Goal: Transaction & Acquisition: Purchase product/service

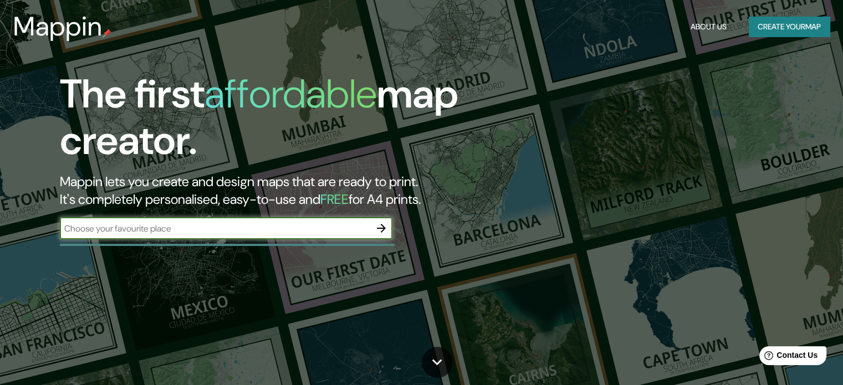
click at [209, 214] on div "The first affordable map creator. Mappin lets you create and design maps that a…" at bounding box center [271, 161] width 506 height 180
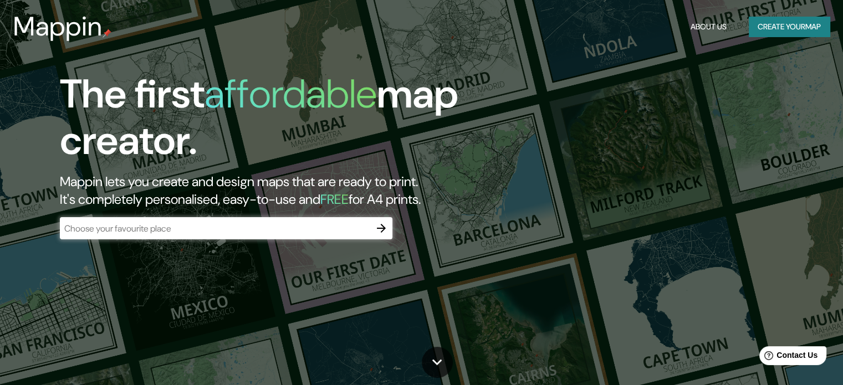
click at [210, 219] on div "​" at bounding box center [226, 228] width 333 height 22
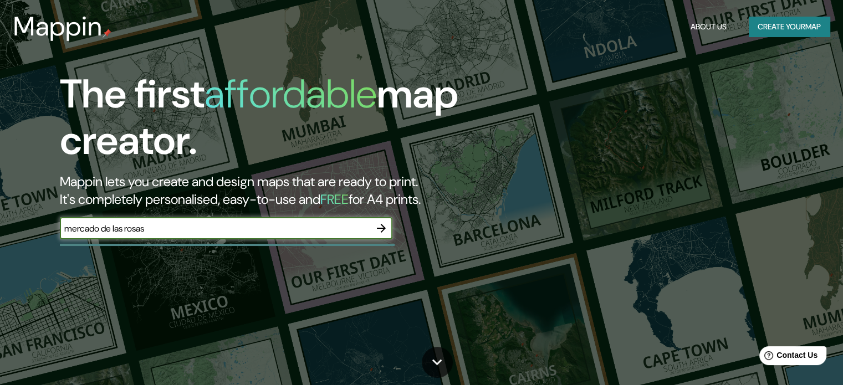
type input "mercado de las rosas"
click at [385, 227] on icon "button" at bounding box center [381, 228] width 13 height 13
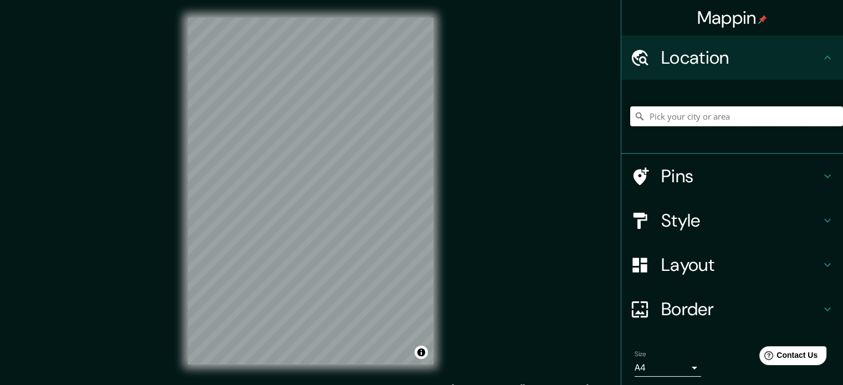
click at [671, 113] on input "Pick your city or area" at bounding box center [736, 116] width 213 height 20
click at [722, 122] on input "Pick your city or area" at bounding box center [736, 116] width 213 height 20
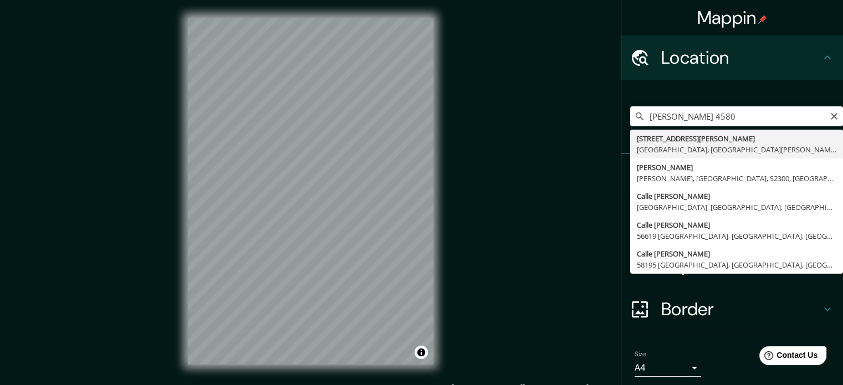
type input "[STREET_ADDRESS][PERSON_NAME][PERSON_NAME]"
click at [539, 144] on div "Mappin Location [STREET_ADDRESS][PERSON_NAME][PERSON_NAME] [STREET_ADDRESS][PER…" at bounding box center [421, 200] width 843 height 400
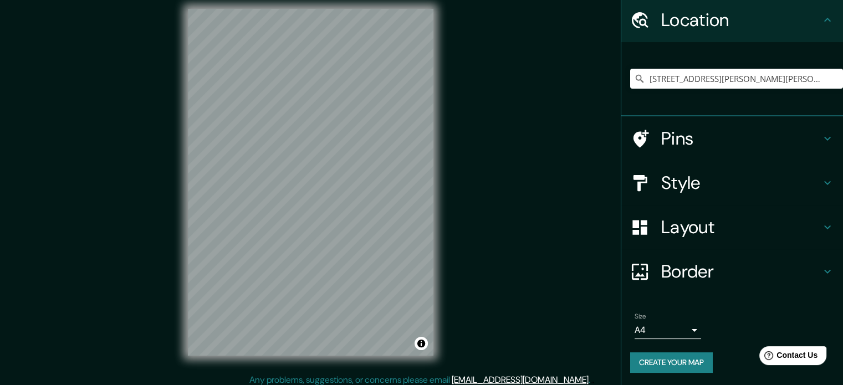
scroll to position [14, 0]
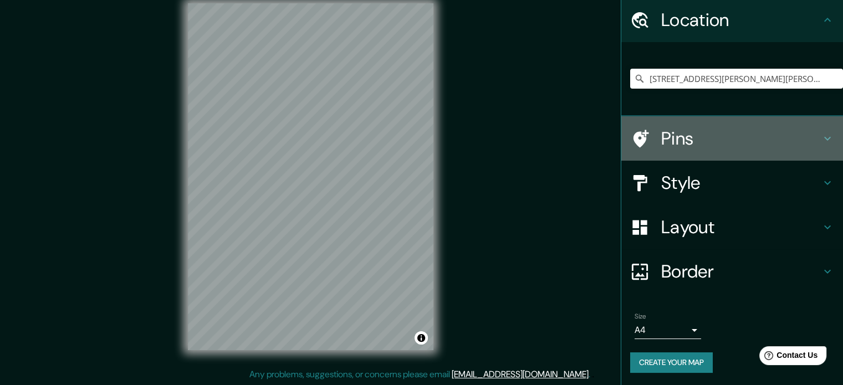
click at [718, 134] on h4 "Pins" at bounding box center [741, 138] width 160 height 22
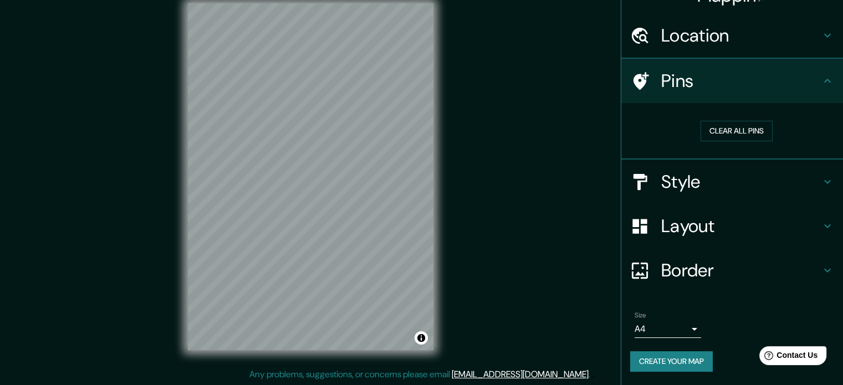
scroll to position [21, 0]
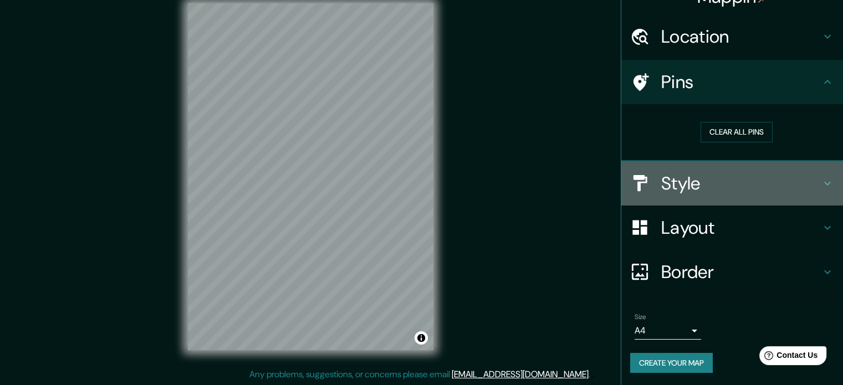
click at [742, 185] on h4 "Style" at bounding box center [741, 183] width 160 height 22
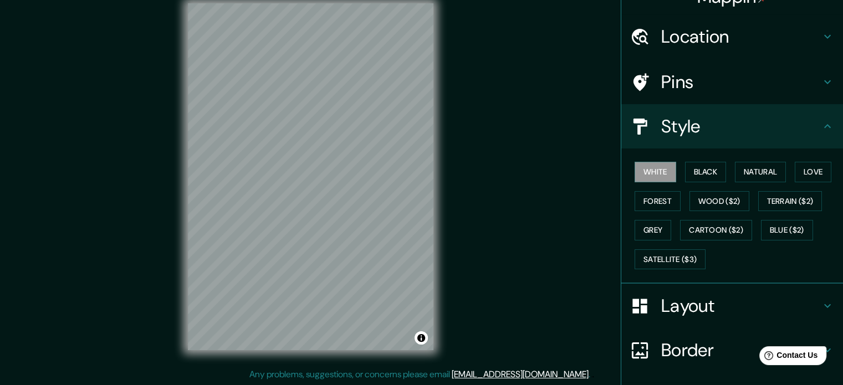
click at [733, 137] on div "Style" at bounding box center [732, 126] width 222 height 44
click at [719, 83] on h4 "Pins" at bounding box center [741, 82] width 160 height 22
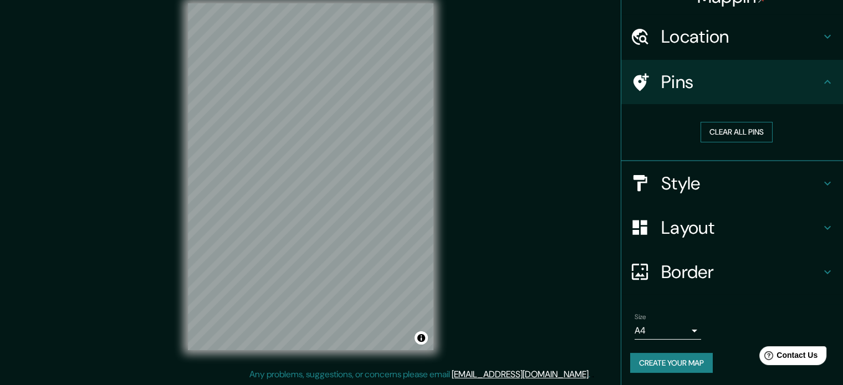
click at [732, 134] on button "Clear all pins" at bounding box center [737, 132] width 72 height 21
click at [689, 83] on h4 "Pins" at bounding box center [741, 82] width 160 height 22
click at [702, 183] on h4 "Style" at bounding box center [741, 183] width 160 height 22
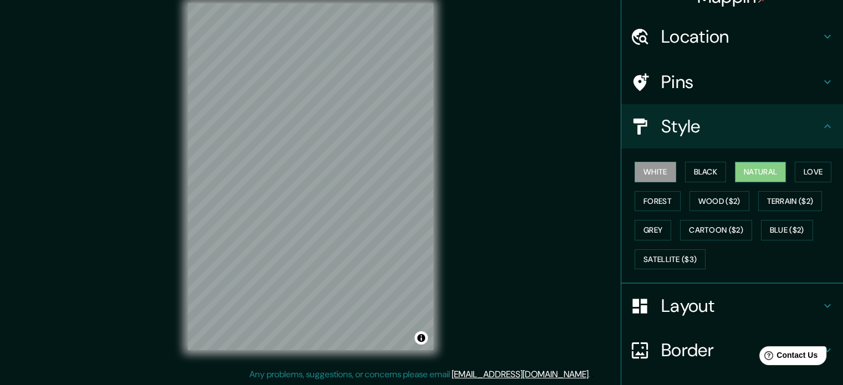
click at [767, 172] on button "Natural" at bounding box center [760, 172] width 51 height 21
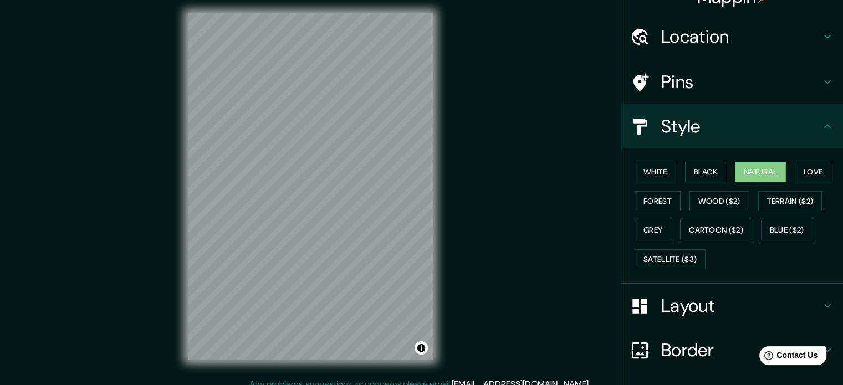
scroll to position [0, 0]
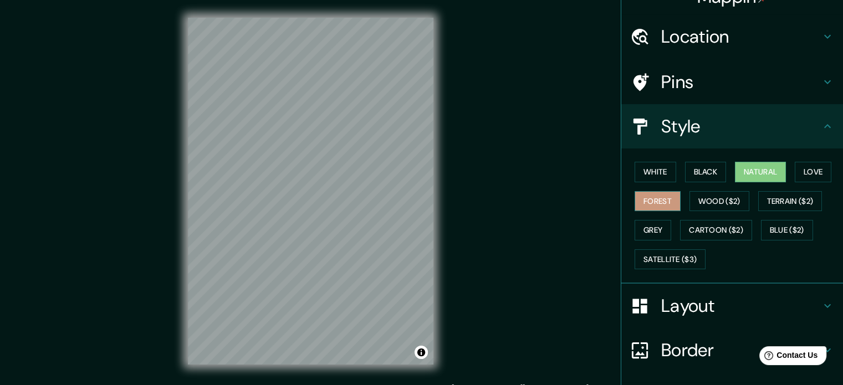
click at [657, 196] on button "Forest" at bounding box center [658, 201] width 46 height 21
click at [714, 197] on button "Wood ($2)" at bounding box center [719, 201] width 60 height 21
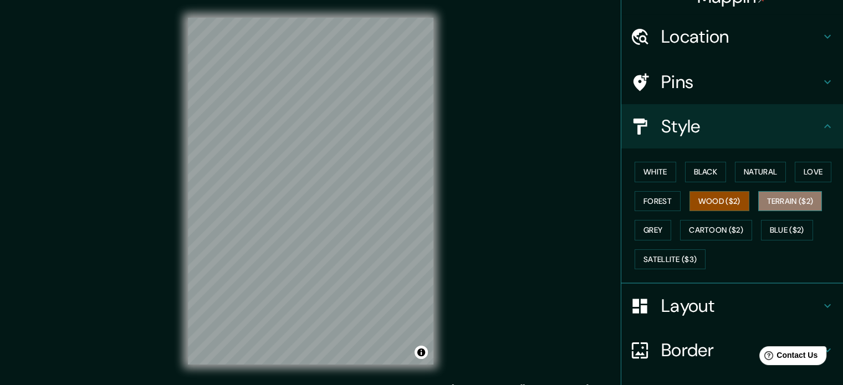
click at [796, 198] on button "Terrain ($2)" at bounding box center [790, 201] width 64 height 21
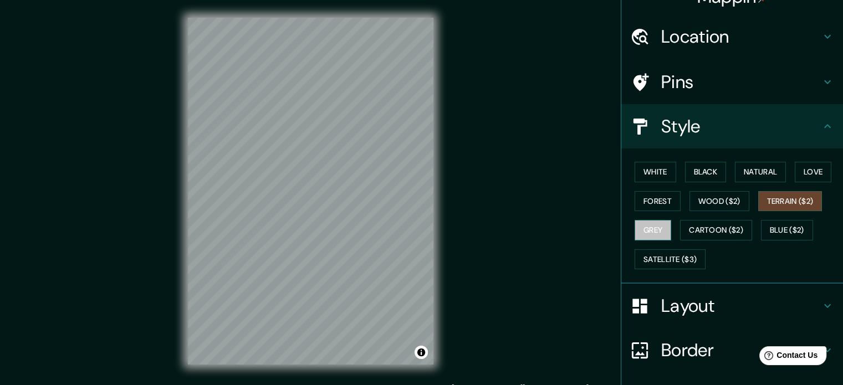
click at [650, 233] on button "Grey" at bounding box center [653, 230] width 37 height 21
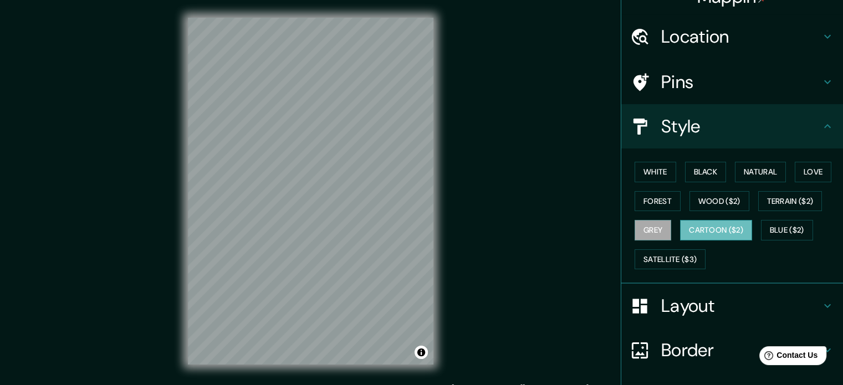
click at [701, 231] on button "Cartoon ($2)" at bounding box center [716, 230] width 72 height 21
click at [784, 231] on button "Blue ($2)" at bounding box center [787, 230] width 52 height 21
click at [696, 229] on button "Cartoon ($2)" at bounding box center [716, 230] width 72 height 21
click at [666, 257] on button "Satellite ($3)" at bounding box center [670, 259] width 71 height 21
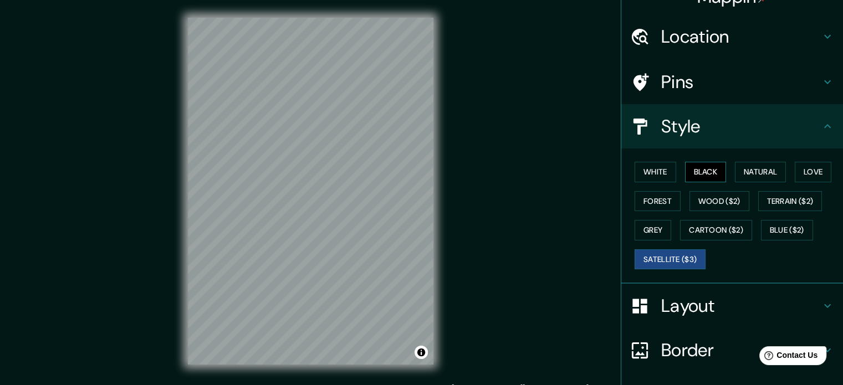
click at [704, 176] on button "Black" at bounding box center [706, 172] width 42 height 21
click at [646, 166] on button "White" at bounding box center [656, 172] width 42 height 21
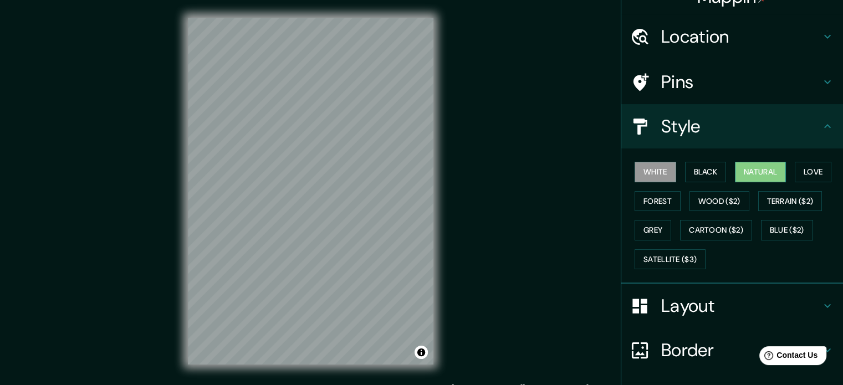
click at [771, 170] on button "Natural" at bounding box center [760, 172] width 51 height 21
click at [814, 169] on button "Love" at bounding box center [813, 172] width 37 height 21
click at [635, 172] on button "White" at bounding box center [656, 172] width 42 height 21
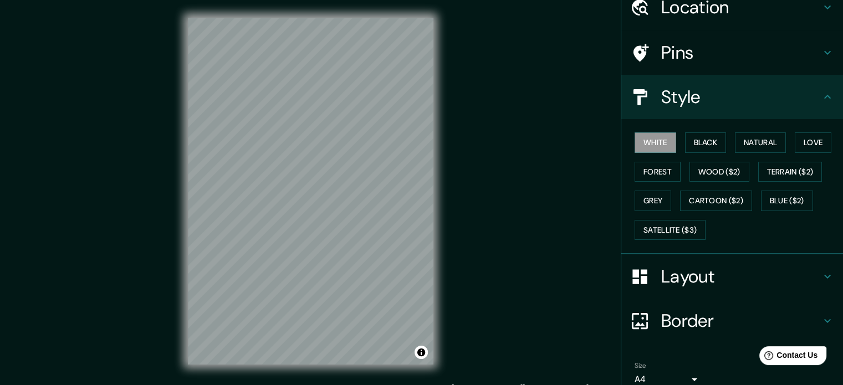
scroll to position [76, 0]
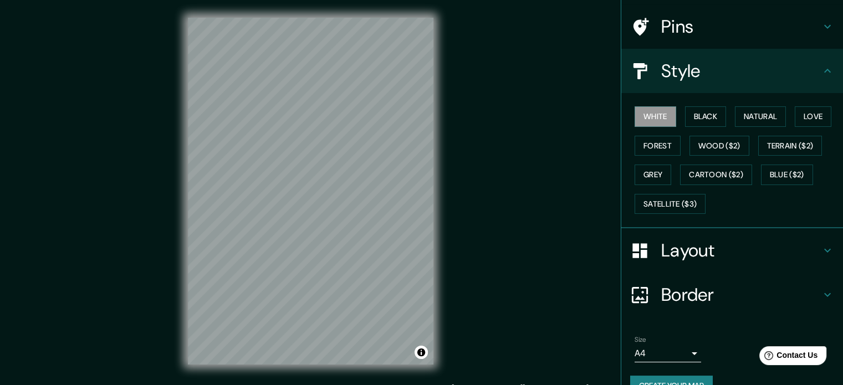
click at [703, 244] on h4 "Layout" at bounding box center [741, 250] width 160 height 22
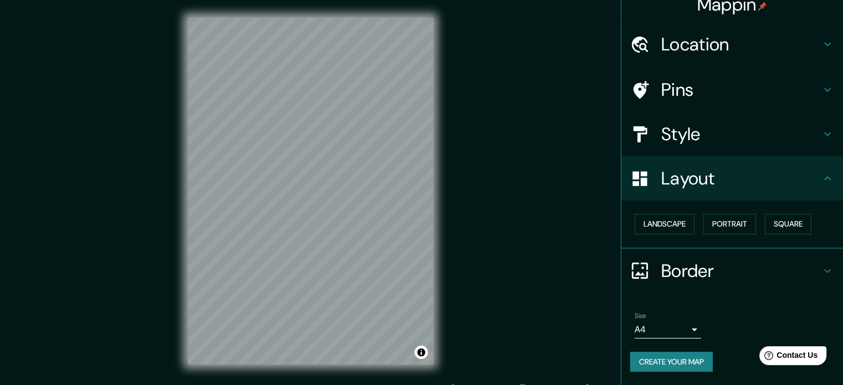
scroll to position [12, 0]
click at [786, 215] on button "Square" at bounding box center [788, 225] width 47 height 21
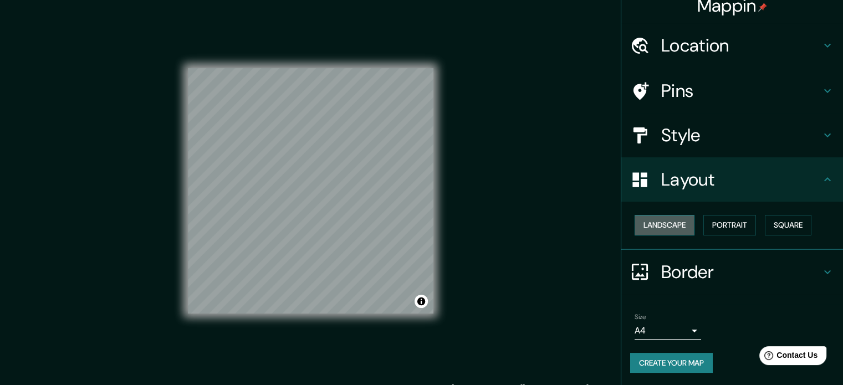
click at [667, 230] on button "Landscape" at bounding box center [665, 225] width 60 height 21
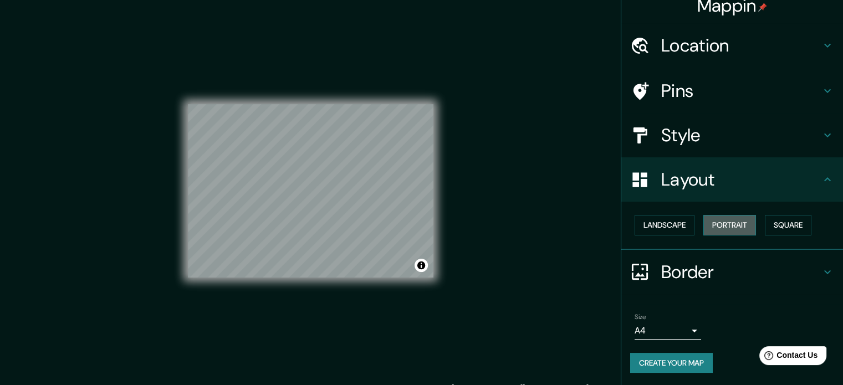
click at [716, 230] on button "Portrait" at bounding box center [729, 225] width 53 height 21
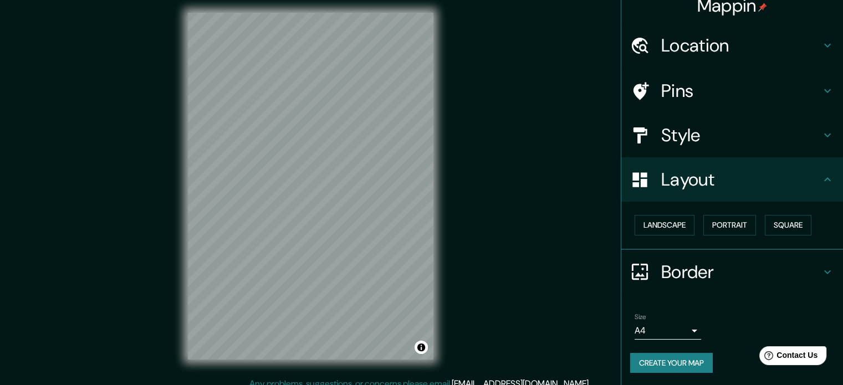
scroll to position [14, 0]
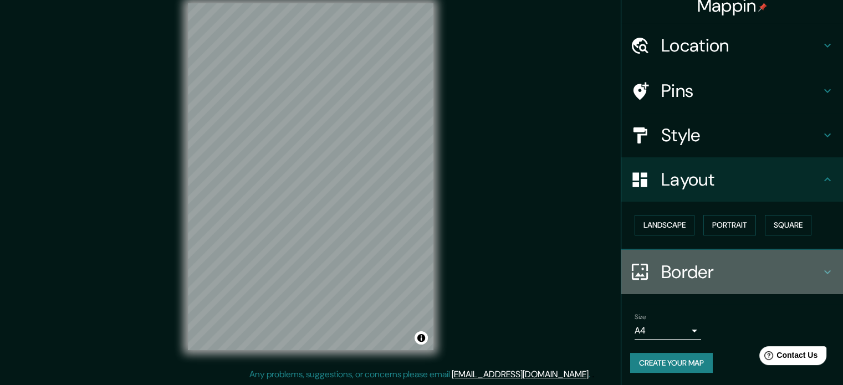
click at [686, 270] on h4 "Border" at bounding box center [741, 272] width 160 height 22
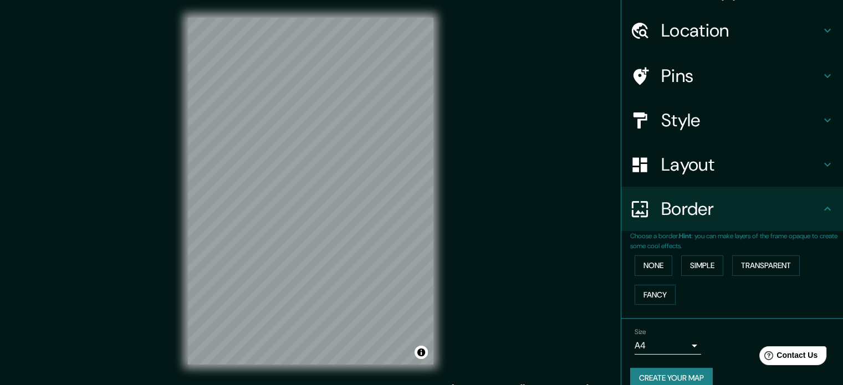
scroll to position [42, 0]
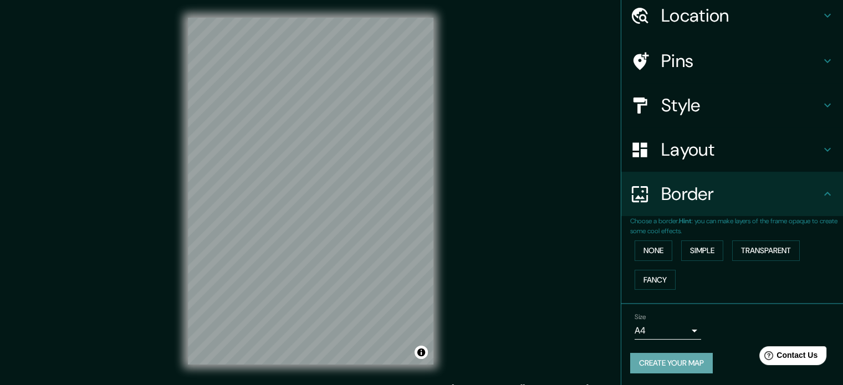
click at [683, 361] on button "Create your map" at bounding box center [671, 363] width 83 height 21
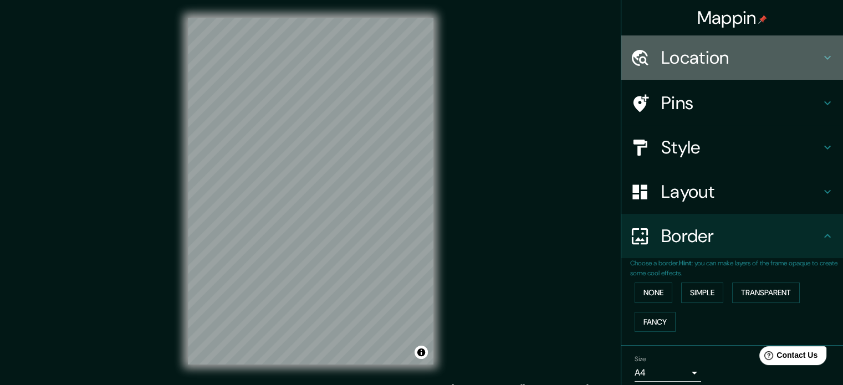
click at [733, 56] on h4 "Location" at bounding box center [741, 58] width 160 height 22
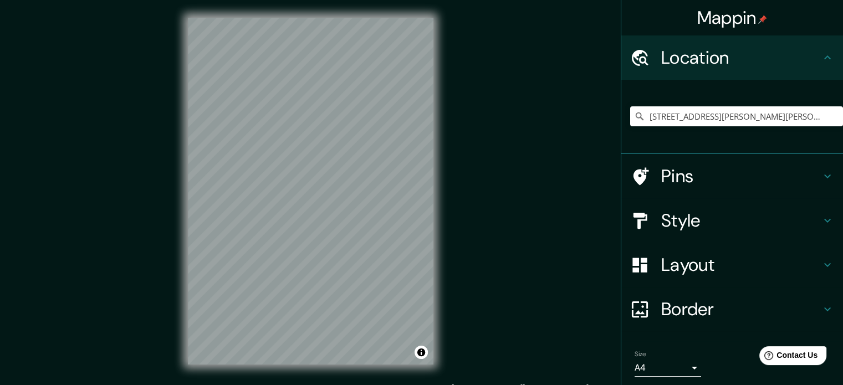
click at [732, 163] on div "Pins" at bounding box center [732, 176] width 222 height 44
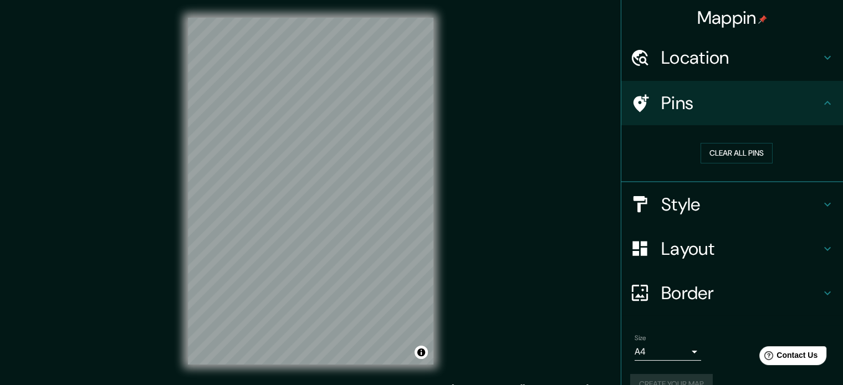
click at [720, 214] on h4 "Style" at bounding box center [741, 204] width 160 height 22
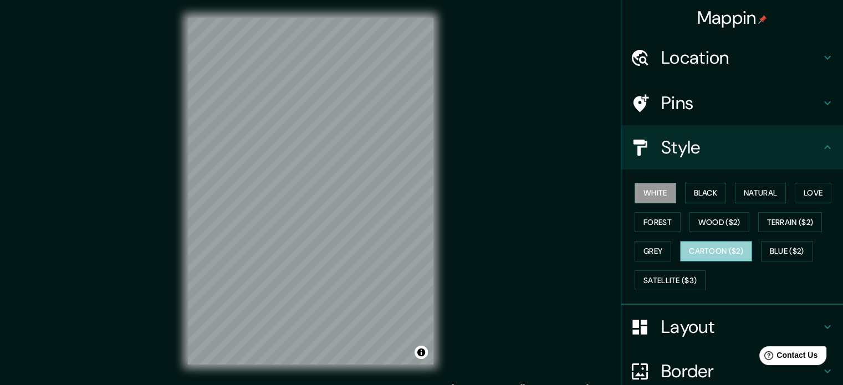
click at [730, 249] on button "Cartoon ($2)" at bounding box center [716, 251] width 72 height 21
click at [732, 248] on button "Cartoon ($2)" at bounding box center [716, 251] width 72 height 21
drag, startPoint x: 725, startPoint y: 251, endPoint x: 807, endPoint y: 296, distance: 93.8
click at [807, 299] on div "White Black Natural Love Forest Wood ($2) Terrain ($2) Grey Cartoon ($2) Blue (…" at bounding box center [732, 237] width 222 height 135
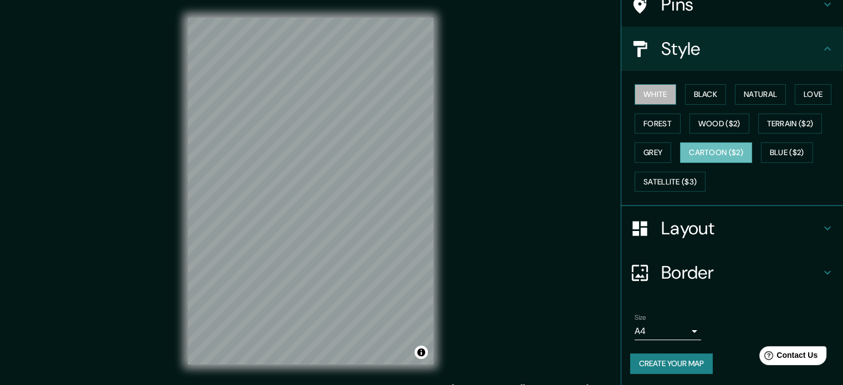
click at [655, 98] on button "White" at bounding box center [656, 94] width 42 height 21
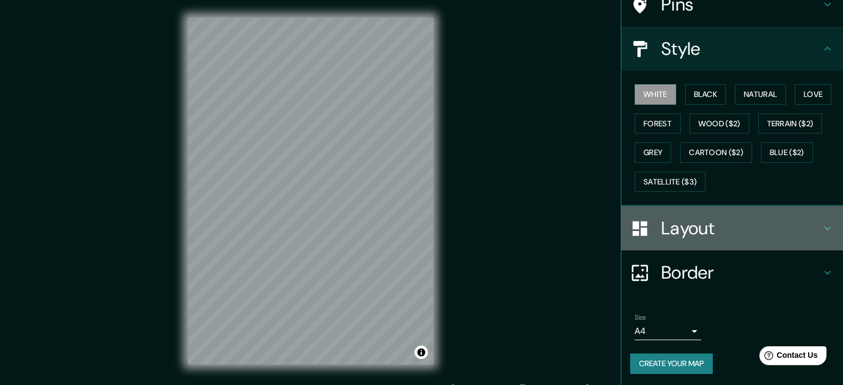
click at [707, 228] on h4 "Layout" at bounding box center [741, 228] width 160 height 22
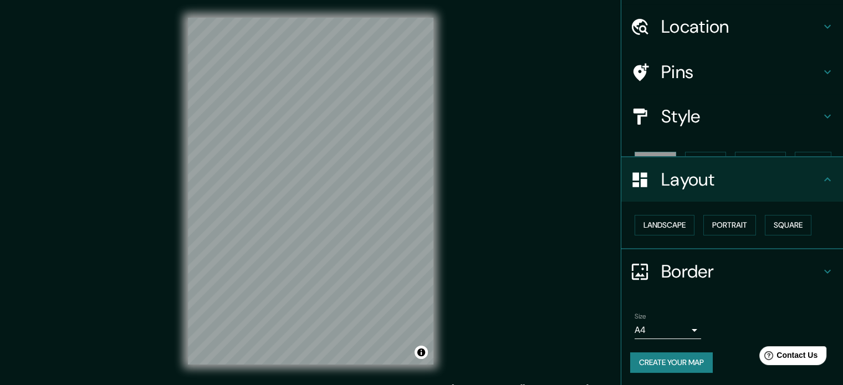
scroll to position [12, 0]
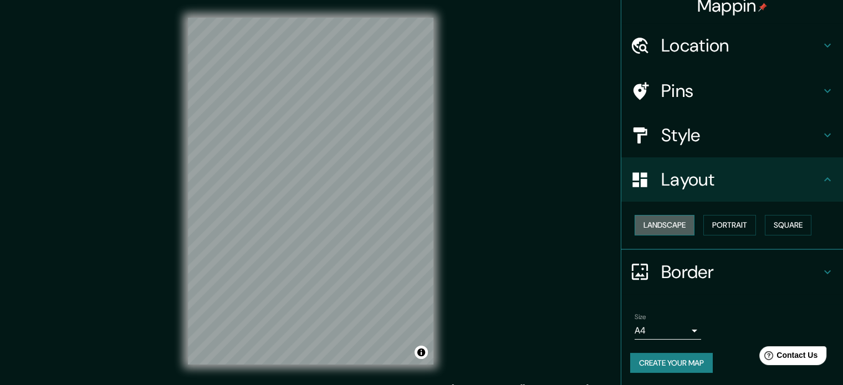
click at [667, 221] on button "Landscape" at bounding box center [665, 225] width 60 height 21
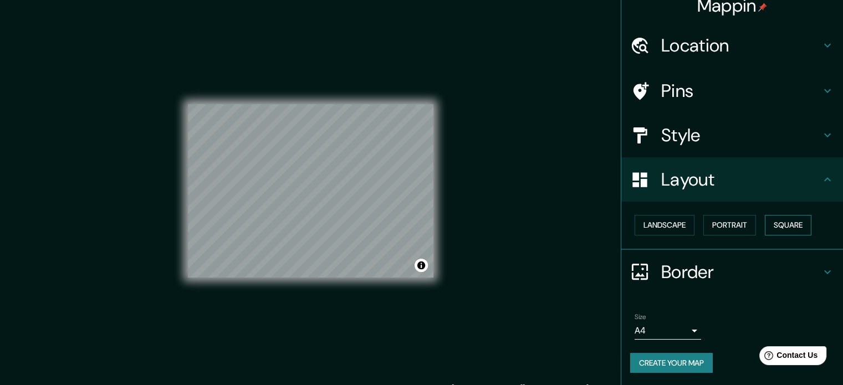
click at [797, 226] on button "Square" at bounding box center [788, 225] width 47 height 21
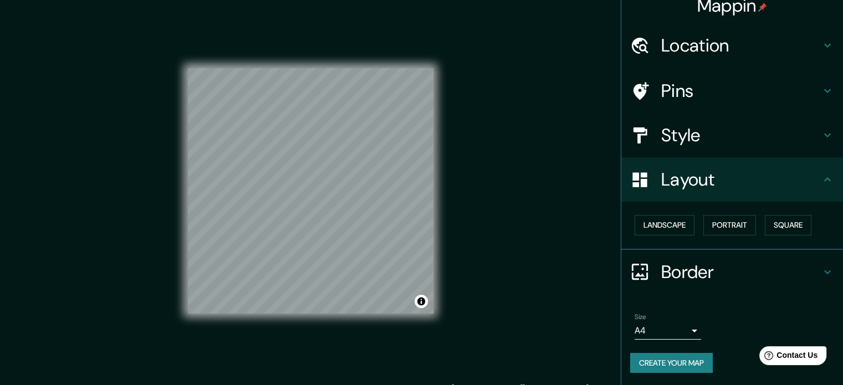
click at [535, 150] on div "Mappin Location [STREET_ADDRESS][PERSON_NAME][PERSON_NAME] [STREET_ADDRESS][PER…" at bounding box center [421, 200] width 843 height 400
